Goal: Navigation & Orientation: Find specific page/section

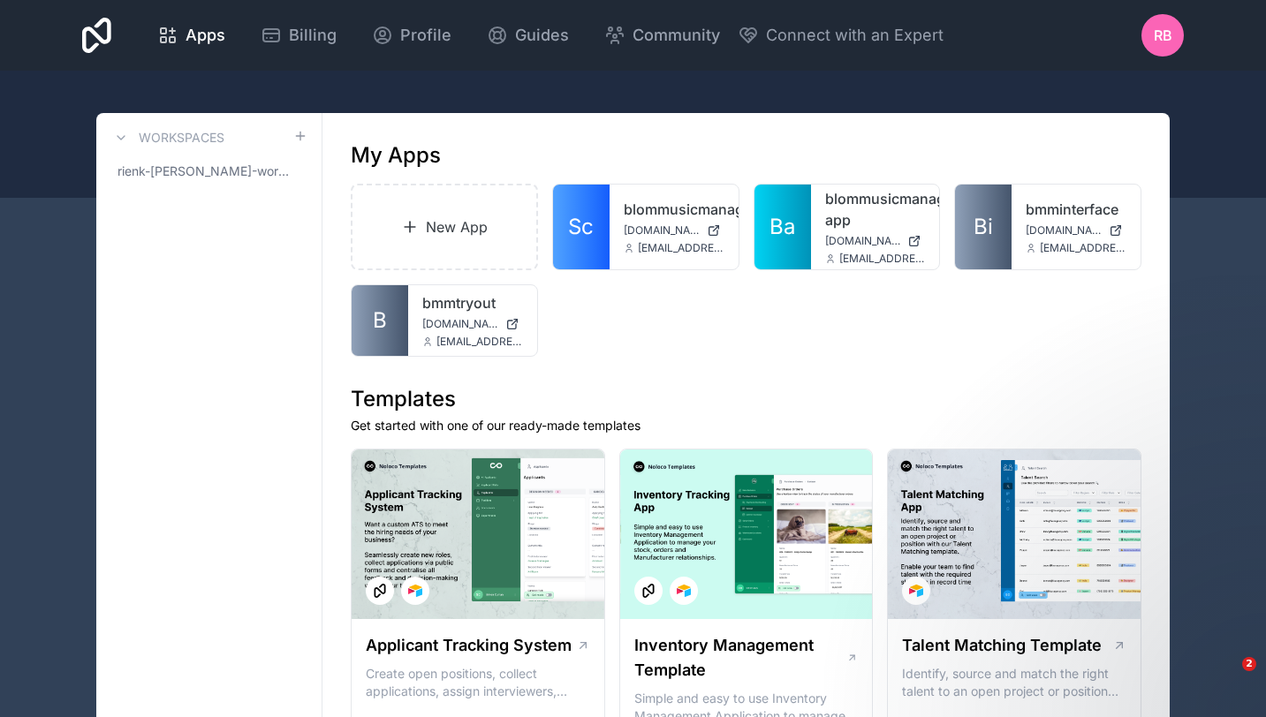
click at [414, 236] on link "New App" at bounding box center [444, 227] width 187 height 87
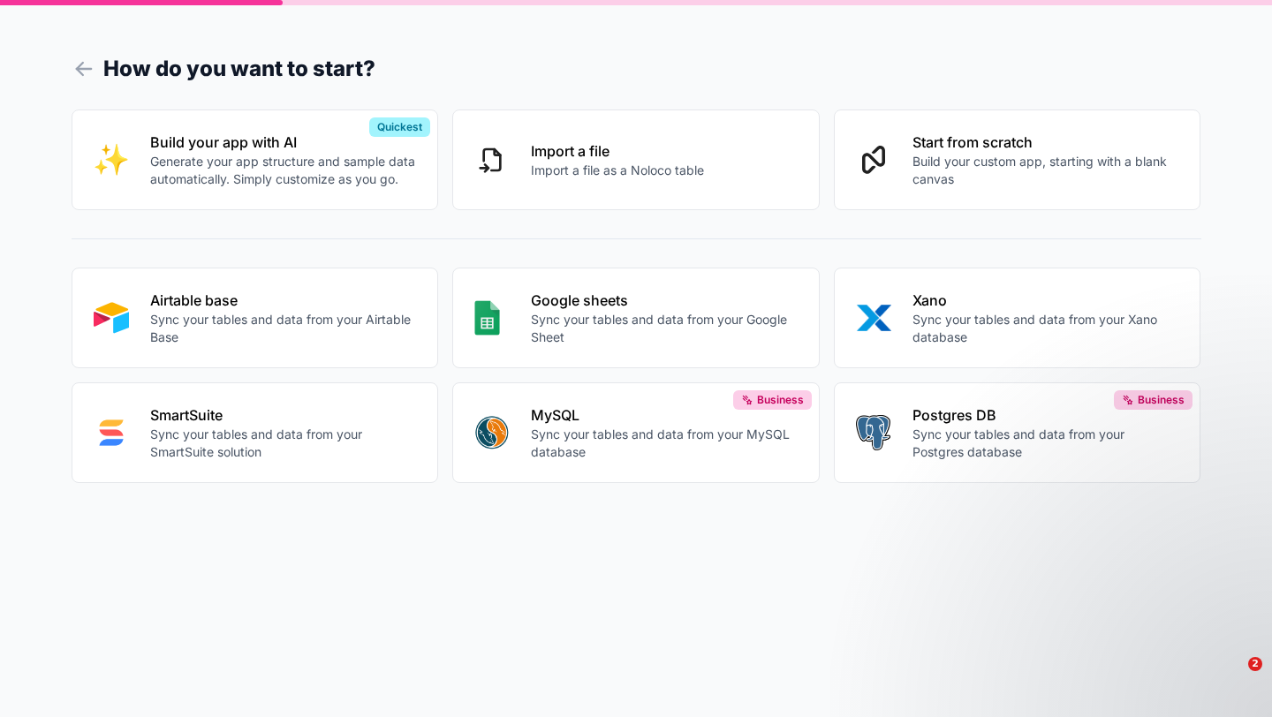
click at [76, 64] on icon at bounding box center [84, 69] width 25 height 25
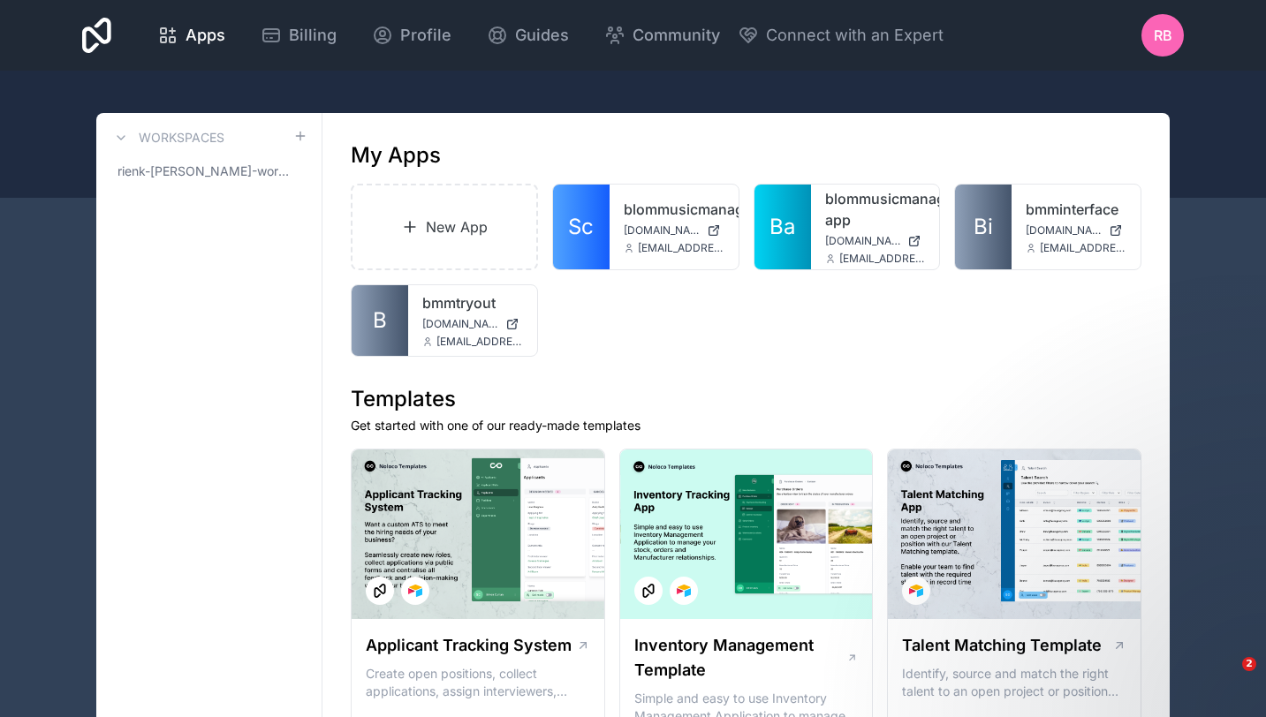
click at [1054, 220] on div "bmminterface [DOMAIN_NAME] [EMAIL_ADDRESS][DOMAIN_NAME]" at bounding box center [1075, 227] width 129 height 85
click at [1059, 222] on div "bmminterface [DOMAIN_NAME] [EMAIL_ADDRESS][DOMAIN_NAME]" at bounding box center [1075, 227] width 129 height 85
click at [1059, 223] on div "bmminterface [DOMAIN_NAME] [EMAIL_ADDRESS][DOMAIN_NAME]" at bounding box center [1075, 227] width 129 height 85
click at [1052, 204] on link "bmminterface" at bounding box center [1075, 209] width 101 height 21
